Goal: Task Accomplishment & Management: Manage account settings

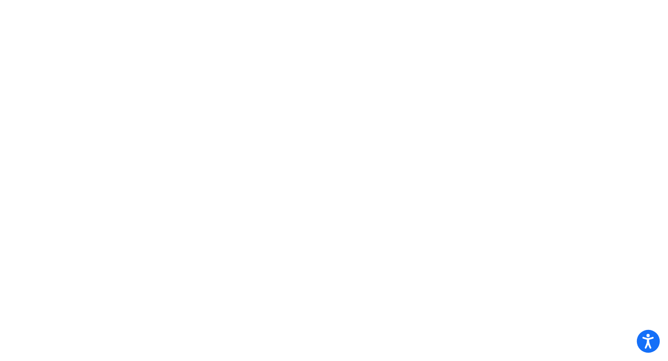
click at [647, 346] on icon "Open accessiBe: accessibility options, statement and help" at bounding box center [647, 343] width 11 height 12
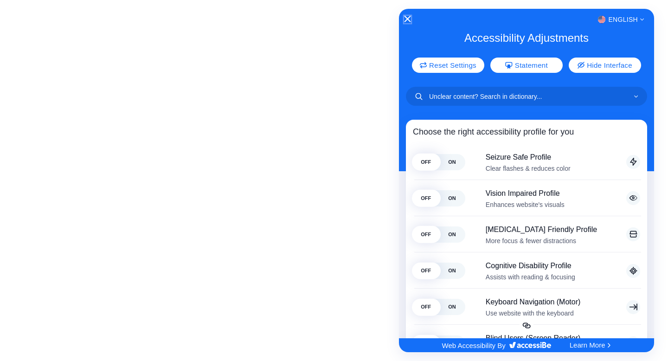
click at [410, 19] on icon "Close Accessibility Interface" at bounding box center [407, 19] width 6 height 6
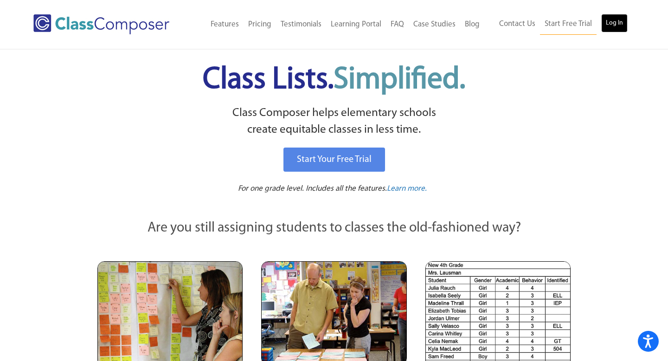
click at [615, 23] on link "Log In" at bounding box center [614, 23] width 26 height 19
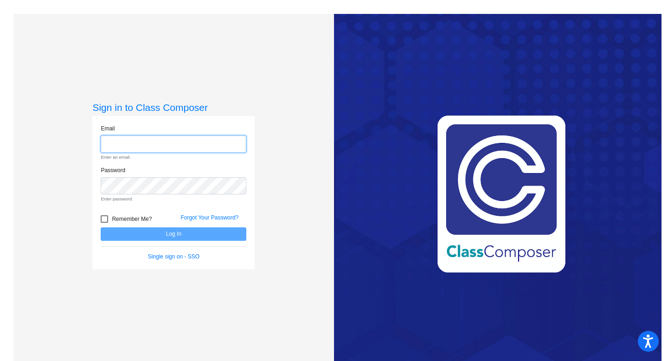
type input "[EMAIL_ADDRESS][DOMAIN_NAME]"
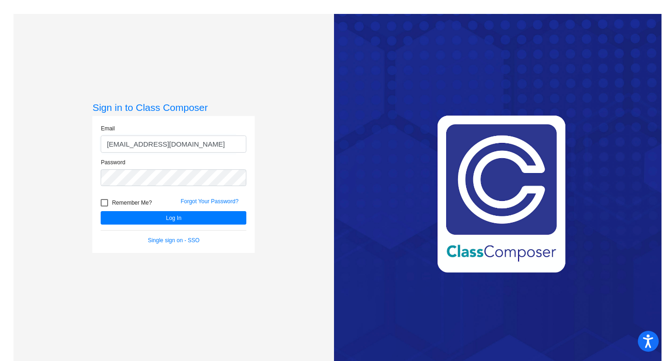
click at [105, 199] on div at bounding box center [104, 202] width 7 height 7
click at [104, 206] on input "Remember Me?" at bounding box center [104, 206] width 0 height 0
checkbox input "true"
click at [148, 216] on button "Log In" at bounding box center [174, 217] width 146 height 13
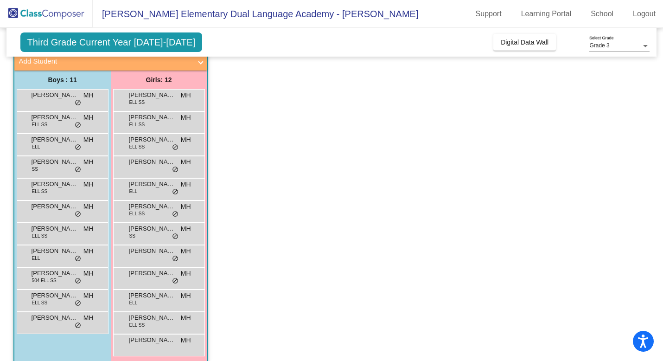
scroll to position [70, 0]
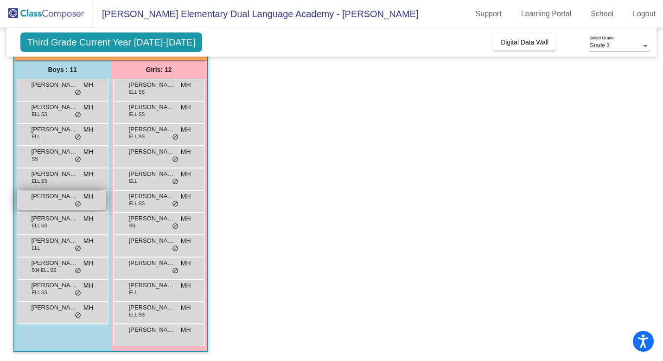
click at [47, 203] on div "[PERSON_NAME] [PERSON_NAME] lock do_not_disturb_alt" at bounding box center [61, 200] width 89 height 19
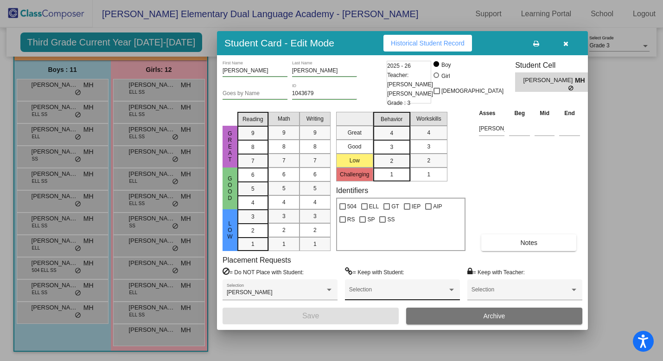
scroll to position [0, 0]
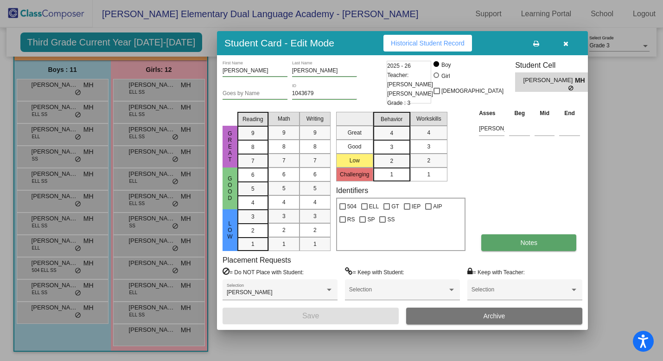
click at [535, 239] on span "Notes" at bounding box center [528, 242] width 17 height 7
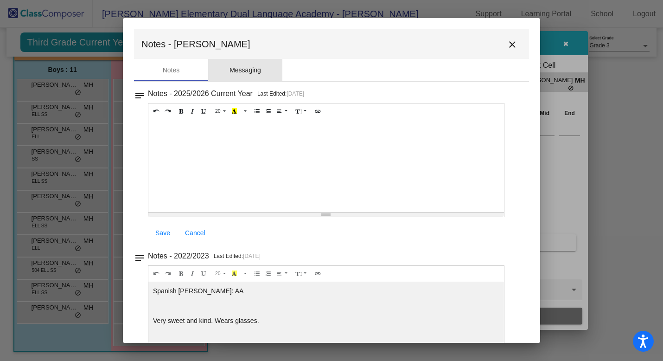
click at [257, 74] on div "Messaging" at bounding box center [246, 70] width 32 height 10
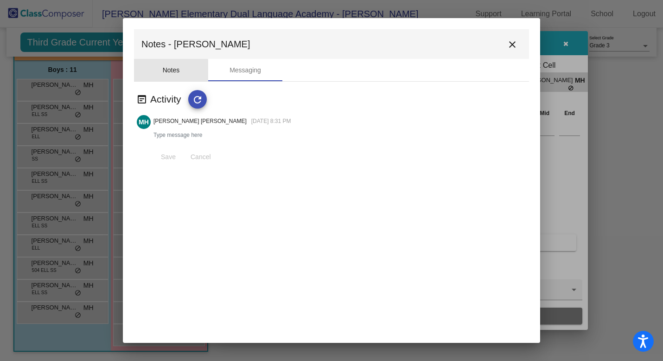
click at [170, 76] on div "Notes" at bounding box center [171, 70] width 74 height 22
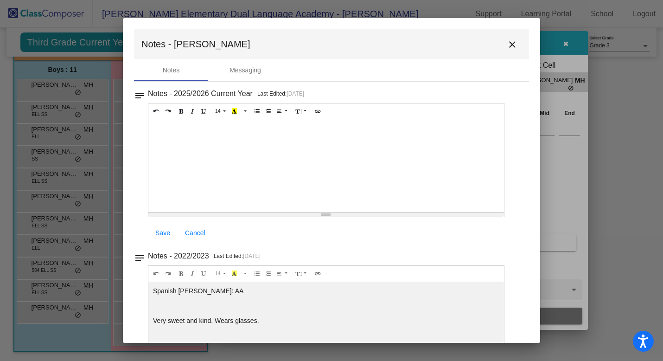
click at [518, 38] on mat-toolbar "Notes - [PERSON_NAME] close" at bounding box center [331, 44] width 395 height 30
click at [507, 43] on mat-icon "close" at bounding box center [512, 44] width 11 height 11
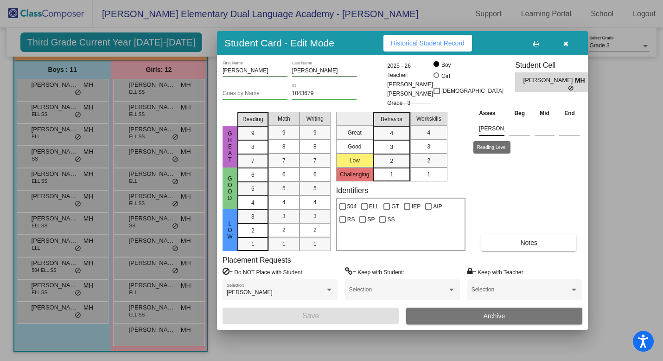
click at [485, 131] on input "[PERSON_NAME]" at bounding box center [492, 129] width 26 height 14
click at [484, 123] on input "[PERSON_NAME]" at bounding box center [492, 129] width 26 height 14
click at [485, 114] on th "Asses" at bounding box center [492, 113] width 30 height 10
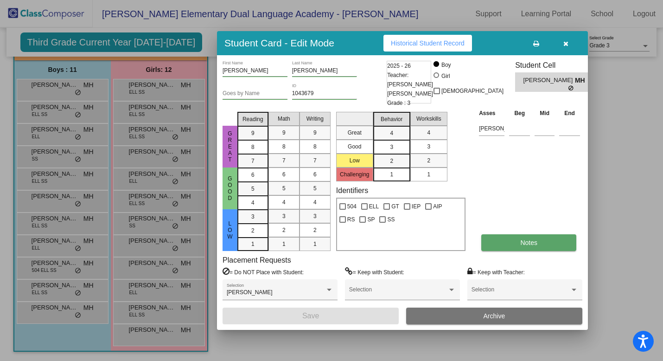
click at [532, 244] on span "Notes" at bounding box center [528, 242] width 17 height 7
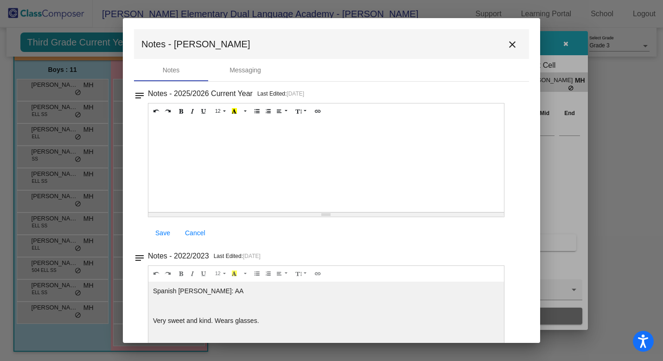
click at [589, 216] on div at bounding box center [331, 180] width 663 height 361
click at [582, 240] on div at bounding box center [331, 180] width 663 height 361
click at [507, 39] on mat-icon "close" at bounding box center [512, 44] width 11 height 11
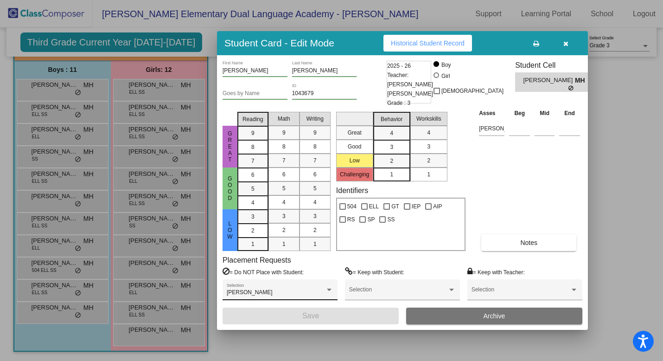
click at [325, 288] on div "[PERSON_NAME] Selection" at bounding box center [280, 291] width 107 height 17
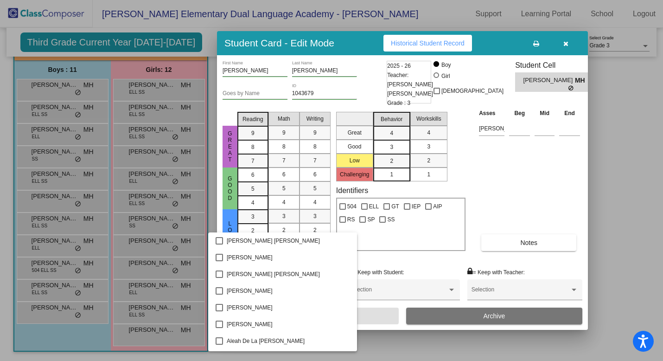
scroll to position [483, 0]
click at [545, 190] on div at bounding box center [331, 180] width 663 height 361
